Goal: Task Accomplishment & Management: Manage account settings

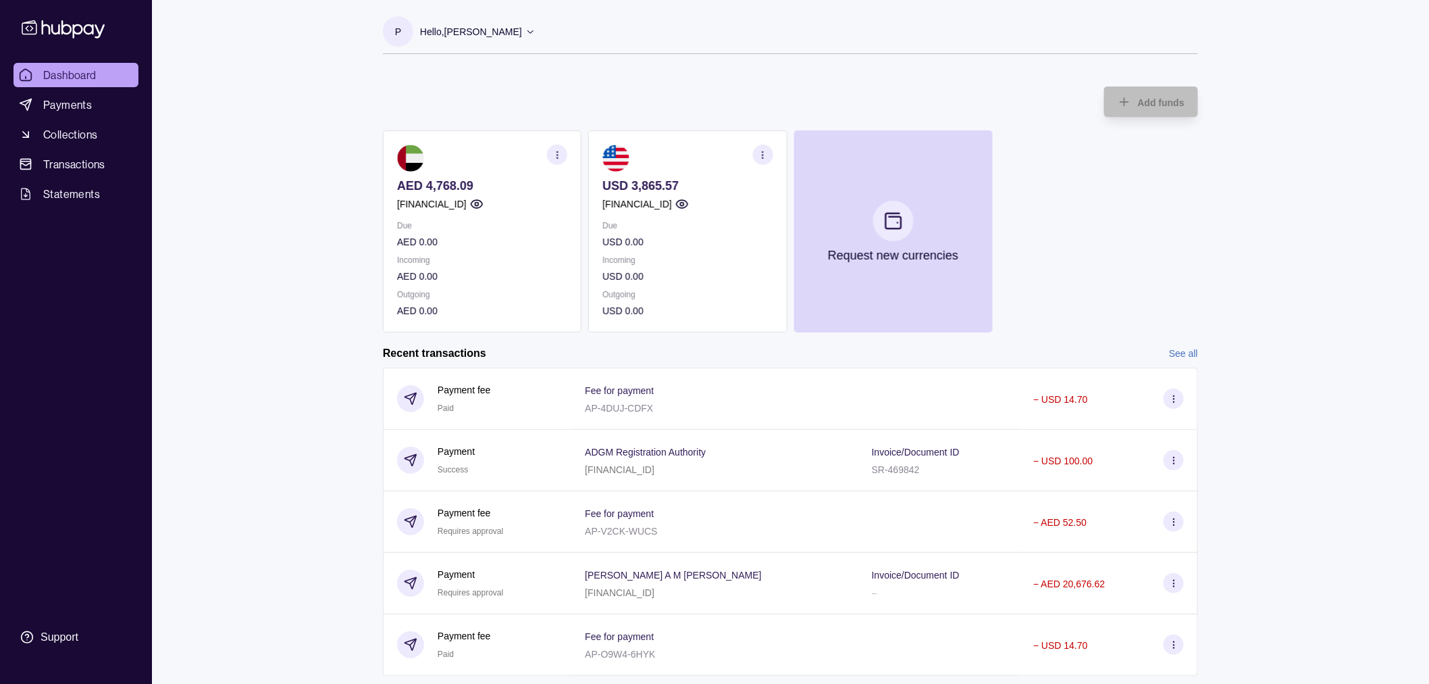
click at [624, 464] on p "[FINANCIAL_ID]" at bounding box center [620, 469] width 70 height 11
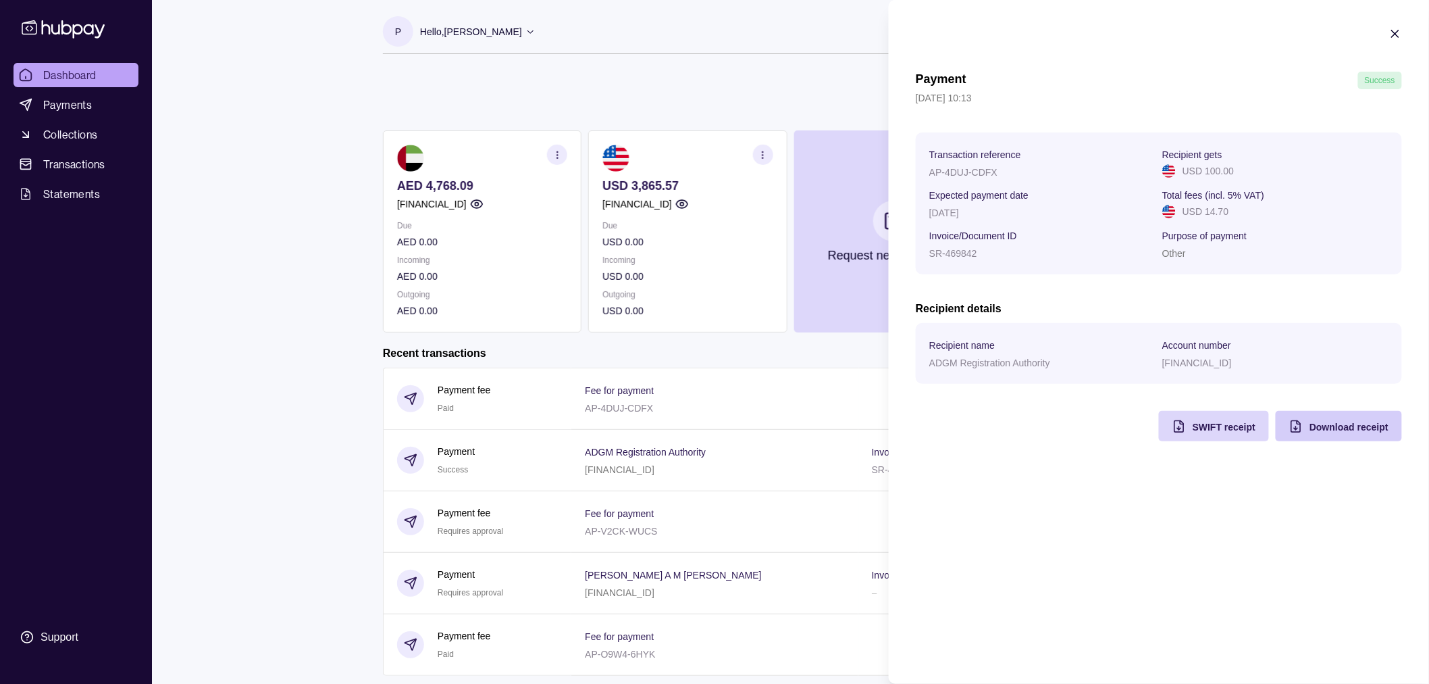
click at [1352, 426] on span "Download receipt" at bounding box center [1349, 427] width 79 height 11
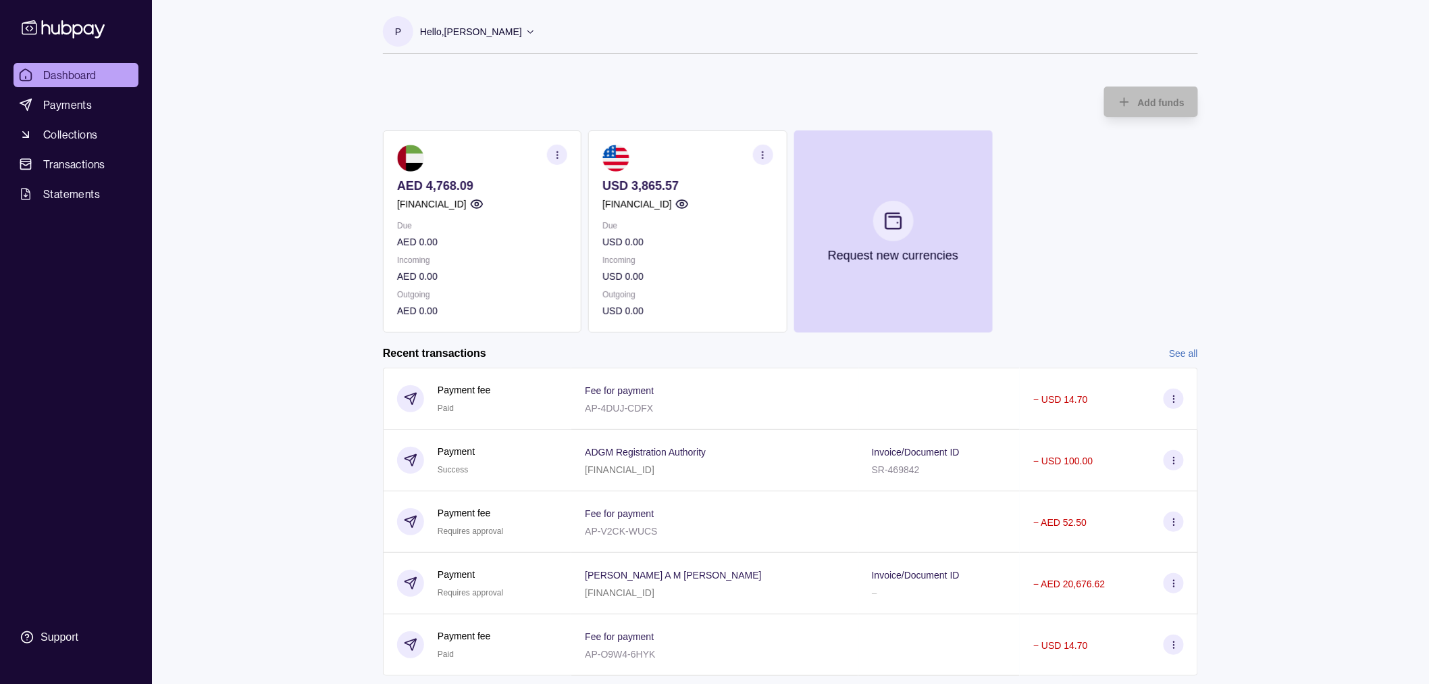
click at [326, 264] on html "Dashboard Payments Collections Transactions Statements Support P Hello, [PERSON…" at bounding box center [714, 445] width 1429 height 891
click at [264, 116] on div "Dashboard Payments Collections Transactions Statements Support P Hello, [PERSON…" at bounding box center [714, 445] width 1429 height 891
click at [98, 97] on link "Payments" at bounding box center [76, 105] width 125 height 24
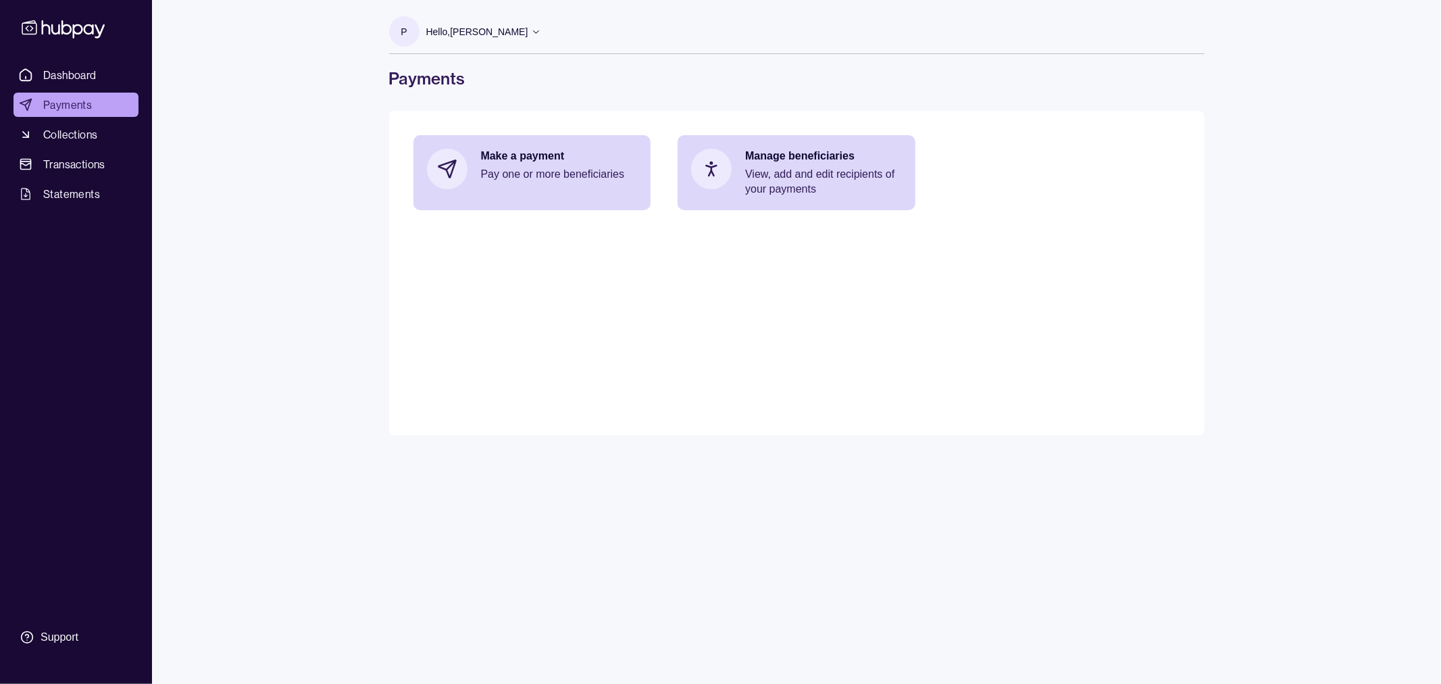
click at [99, 177] on ul "Dashboard Payments Collections Transactions Statements" at bounding box center [76, 134] width 125 height 143
click at [88, 170] on span "Transactions" at bounding box center [74, 164] width 62 height 16
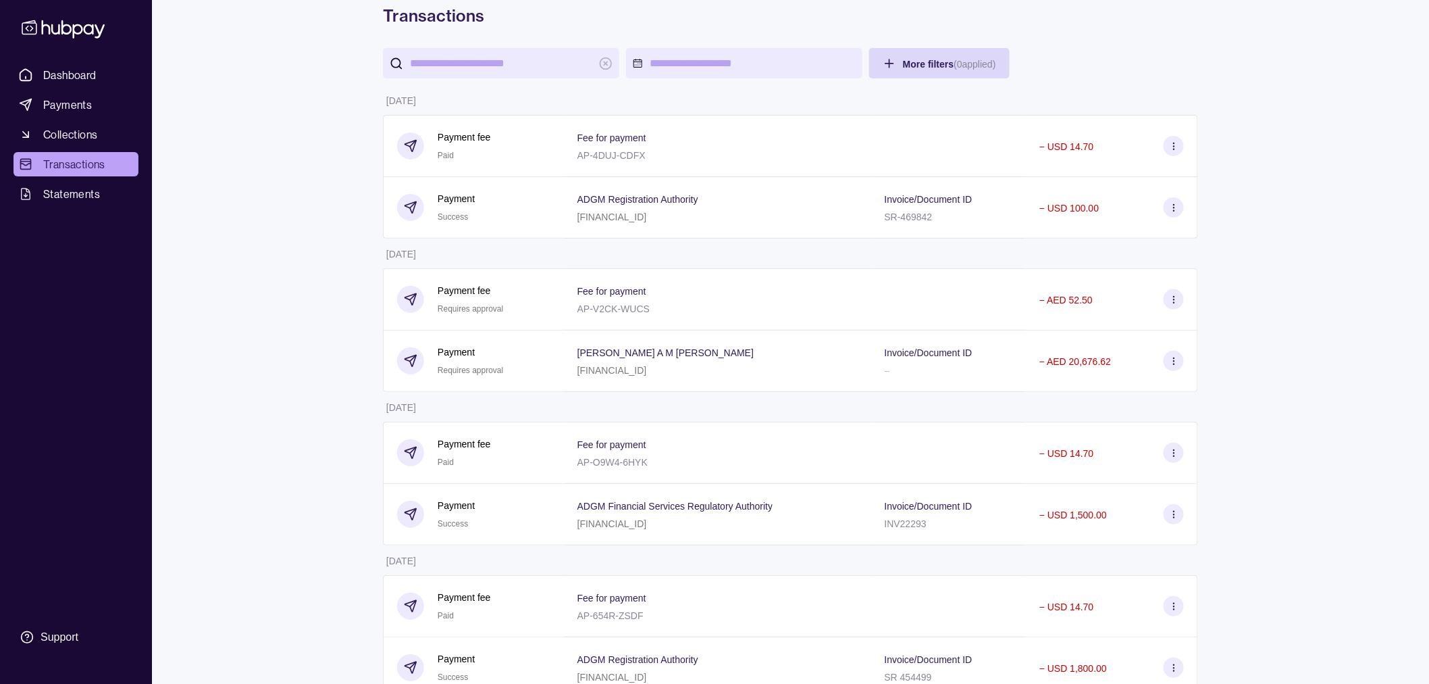
scroll to position [78, 0]
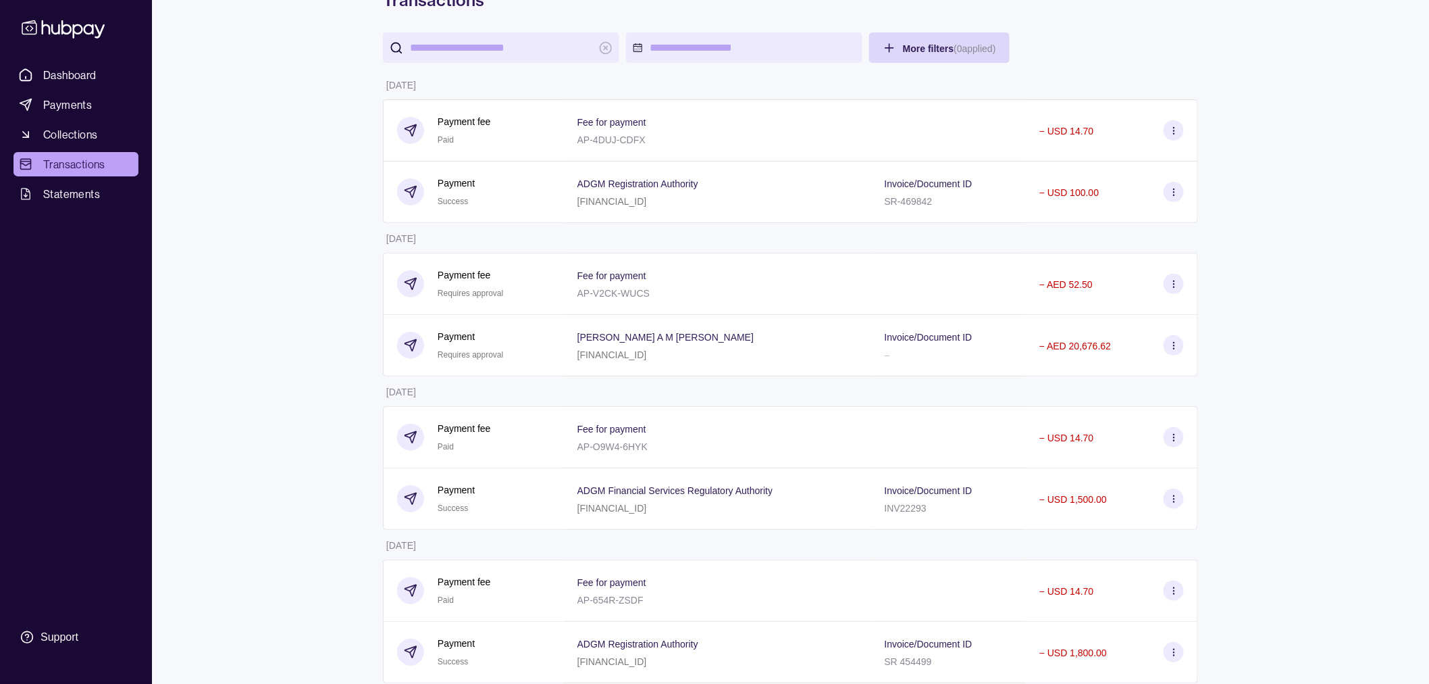
click at [765, 480] on div "ADGM Financial Services Regulatory Authority [FINANCIAL_ID]" at bounding box center [717, 498] width 307 height 61
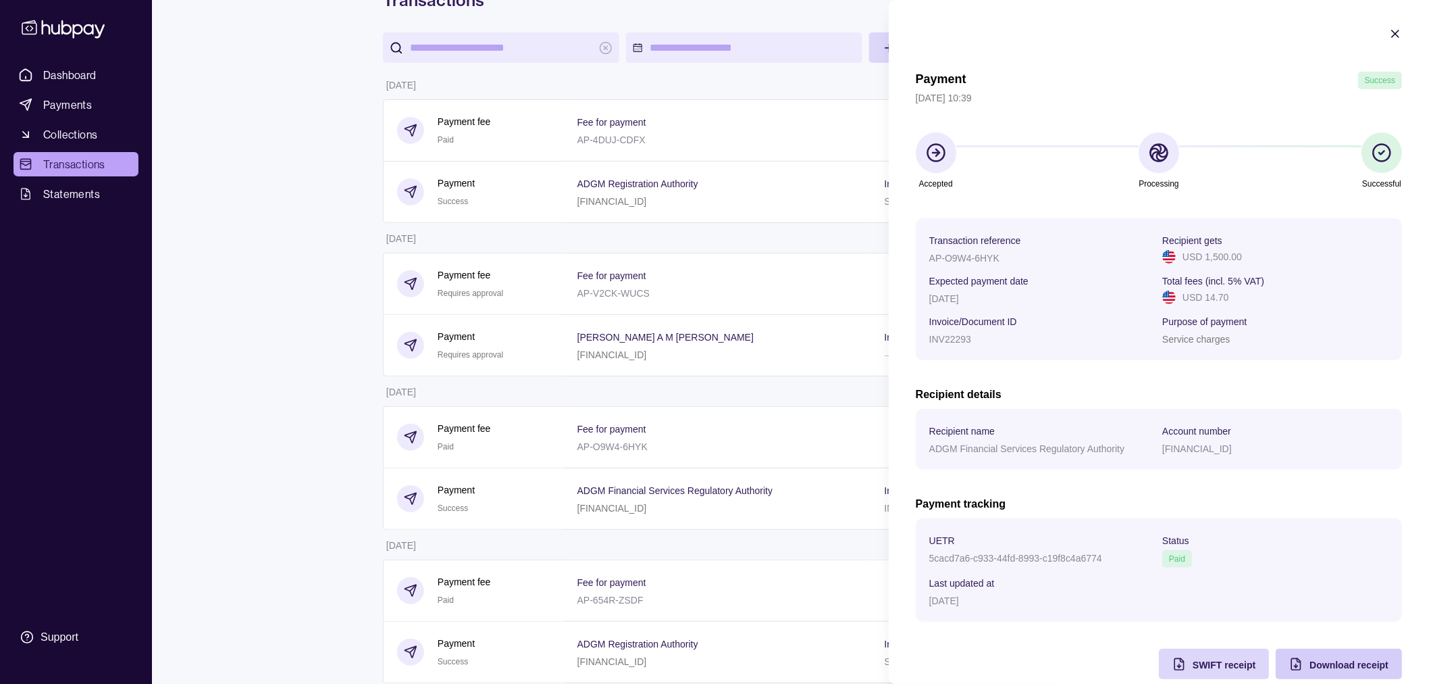
click at [1317, 662] on span "Download receipt" at bounding box center [1349, 664] width 79 height 11
click at [1069, 653] on div "Payment Success [DATE] 10:39 Accepted Processing Successful Transaction referen…" at bounding box center [1159, 375] width 486 height 607
click at [957, 259] on p "AP-O9W4-6HYK" at bounding box center [965, 258] width 70 height 11
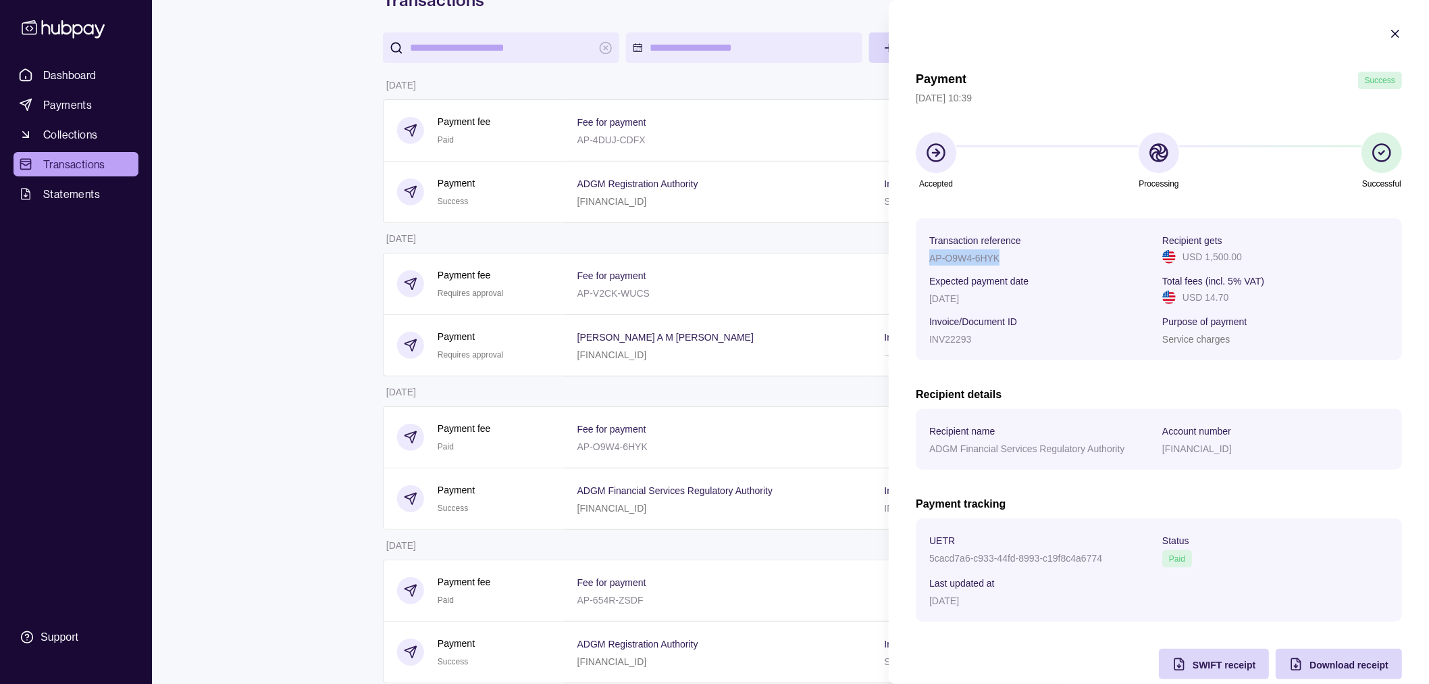
copy p "AP-O9W4-6HYK"
click at [1392, 36] on icon "button" at bounding box center [1395, 33] width 7 height 7
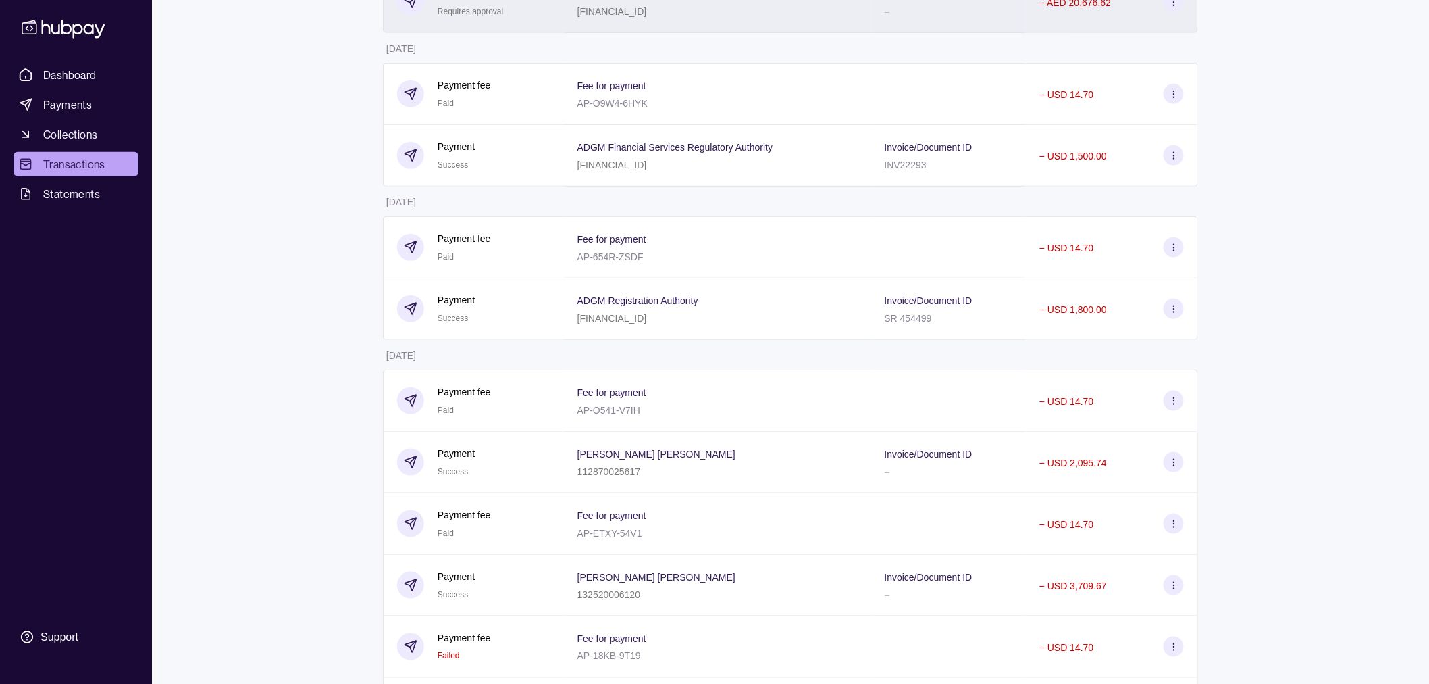
scroll to position [422, 0]
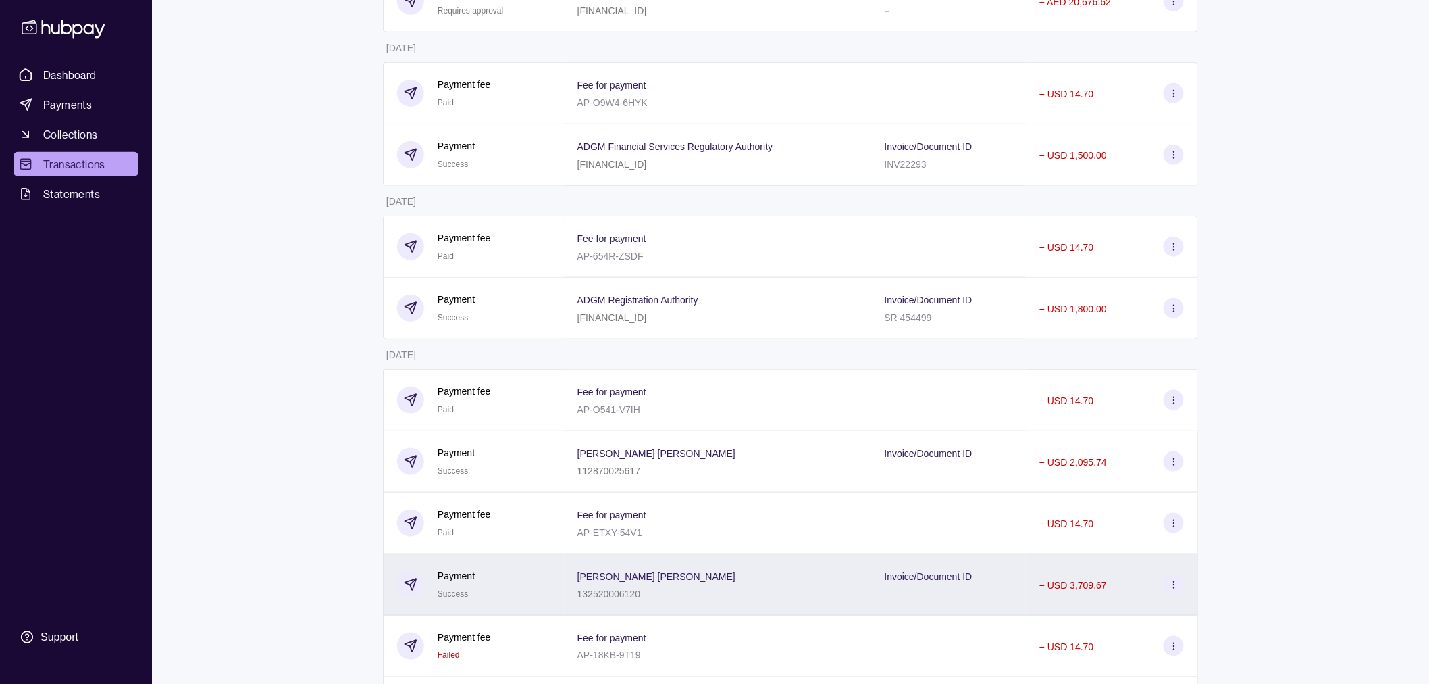
click at [704, 577] on div "[PERSON_NAME] [PERSON_NAME] 132520006120" at bounding box center [718, 584] width 280 height 34
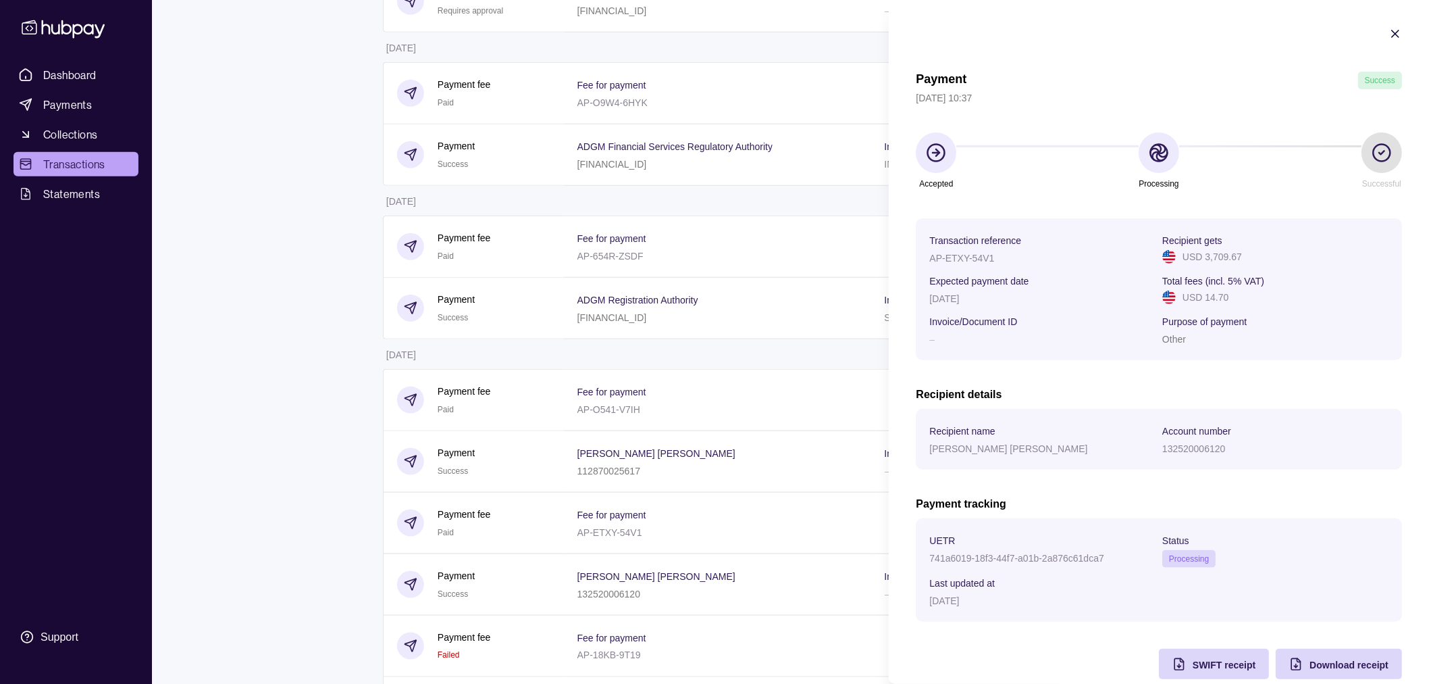
scroll to position [24, 0]
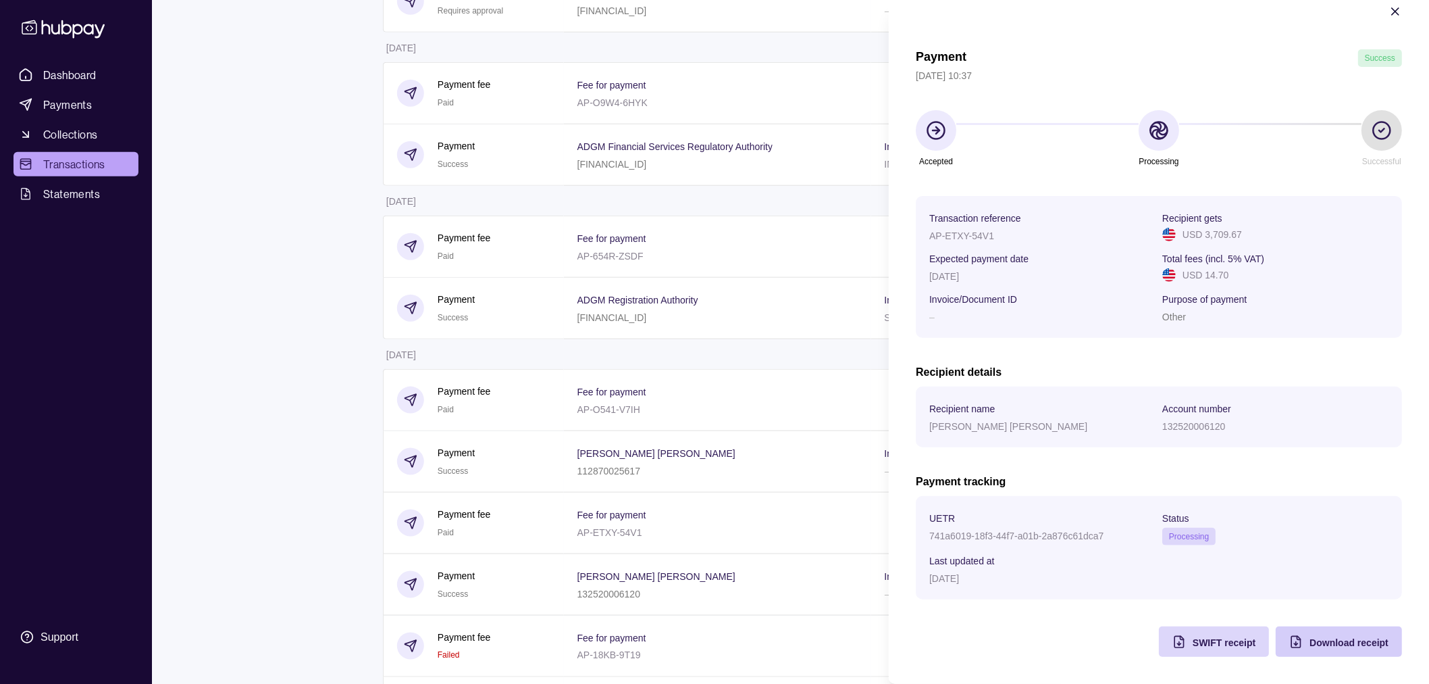
click at [1334, 649] on div "Download receipt" at bounding box center [1349, 642] width 79 height 16
click at [948, 227] on div "AP-ETXY-54V1" at bounding box center [1043, 235] width 226 height 16
copy p "AP-ETXY-54V1"
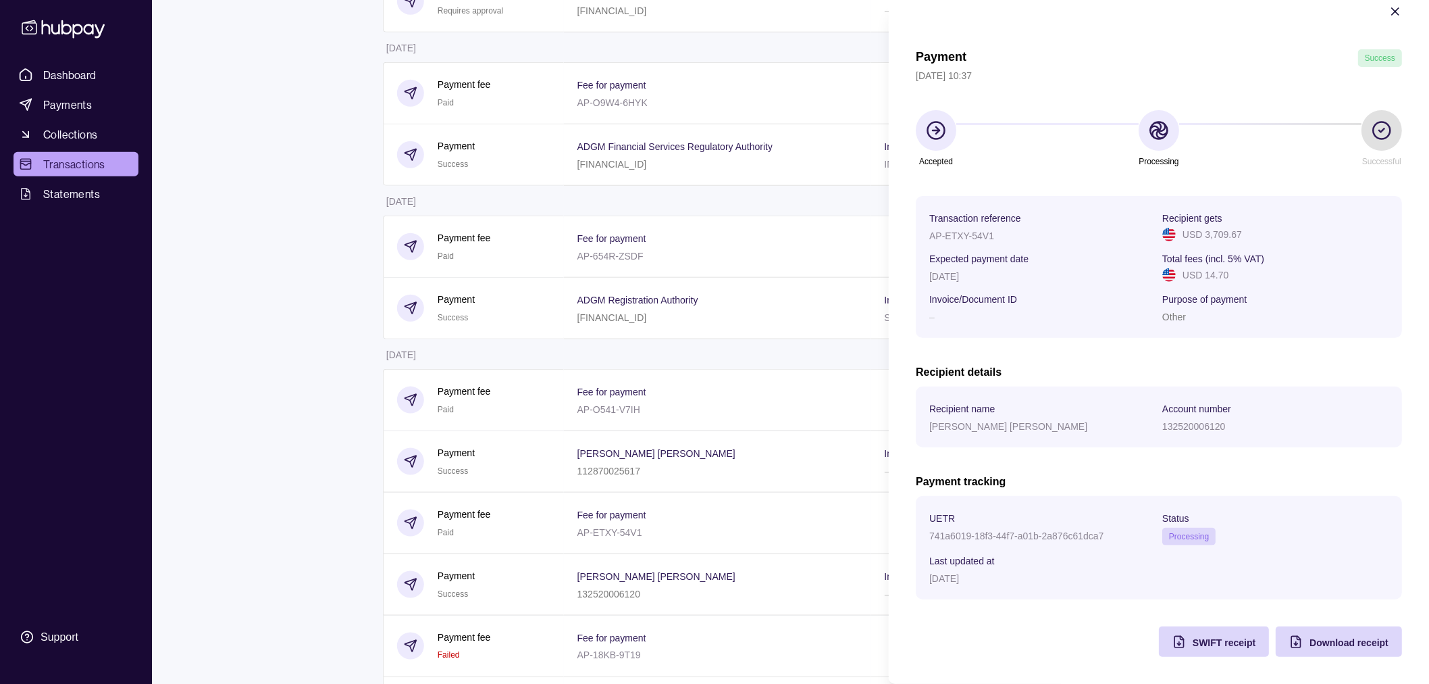
click at [969, 224] on span "Transaction reference" at bounding box center [976, 217] width 92 height 16
click at [960, 238] on p "AP-ETXY-54V1" at bounding box center [962, 235] width 65 height 11
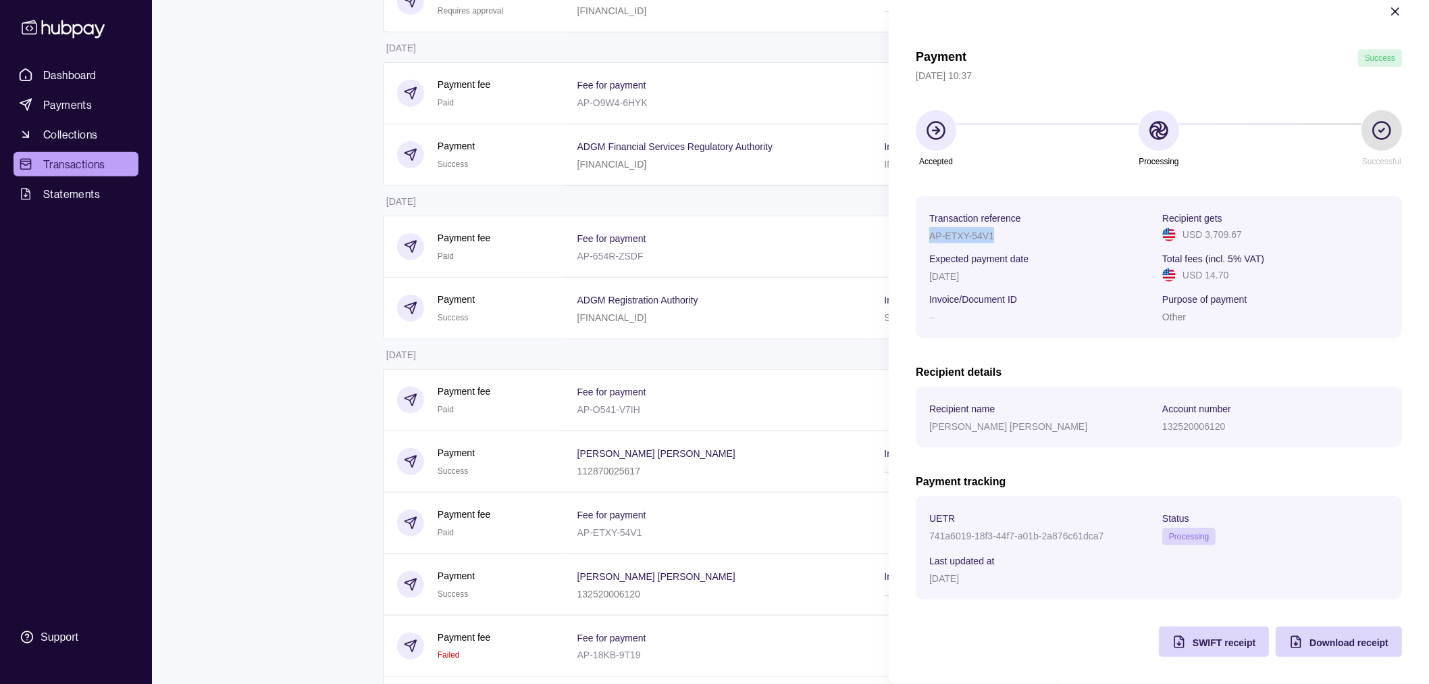
copy p "AP-ETXY-54V1"
